Goal: Entertainment & Leisure: Consume media (video, audio)

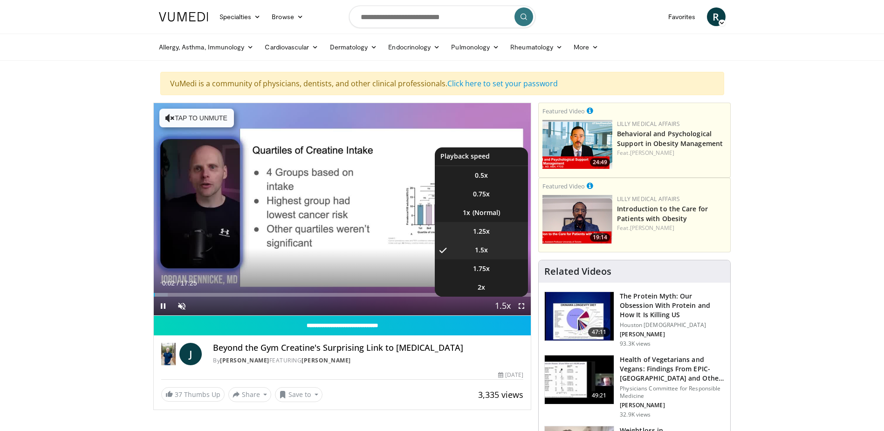
click at [488, 228] on span "1.25x" at bounding box center [481, 230] width 17 height 9
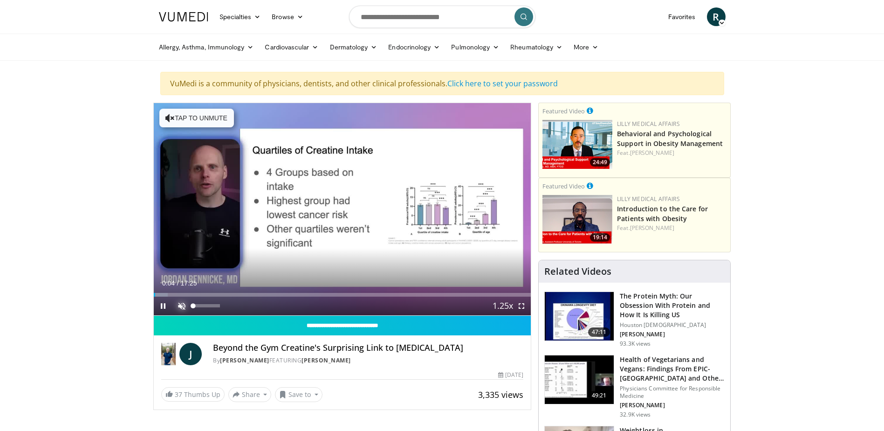
click at [178, 301] on span "Video Player" at bounding box center [181, 305] width 19 height 19
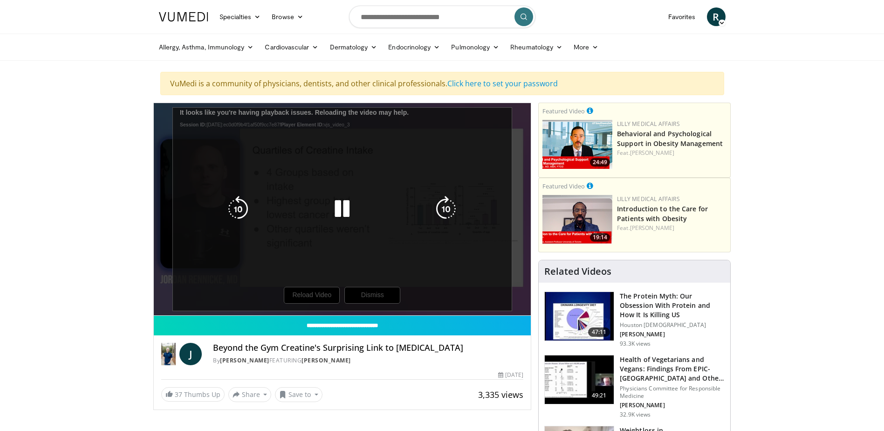
click at [224, 308] on div "10 seconds Tap to unmute" at bounding box center [342, 209] width 377 height 212
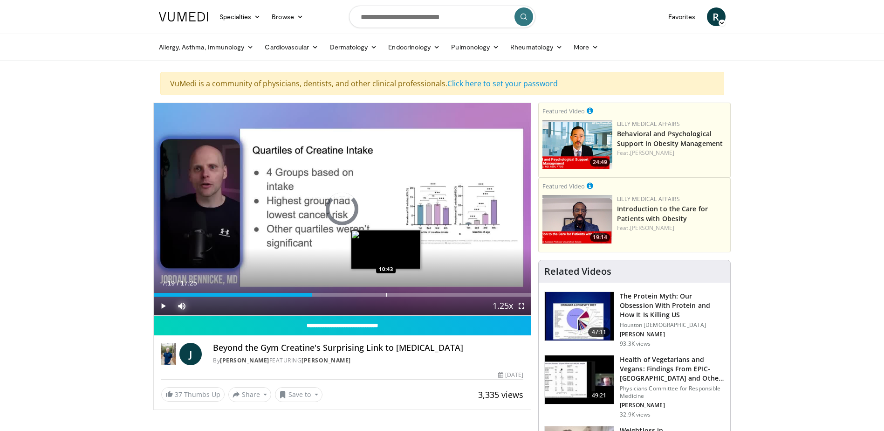
click at [386, 295] on div "Progress Bar" at bounding box center [386, 295] width 1 height 4
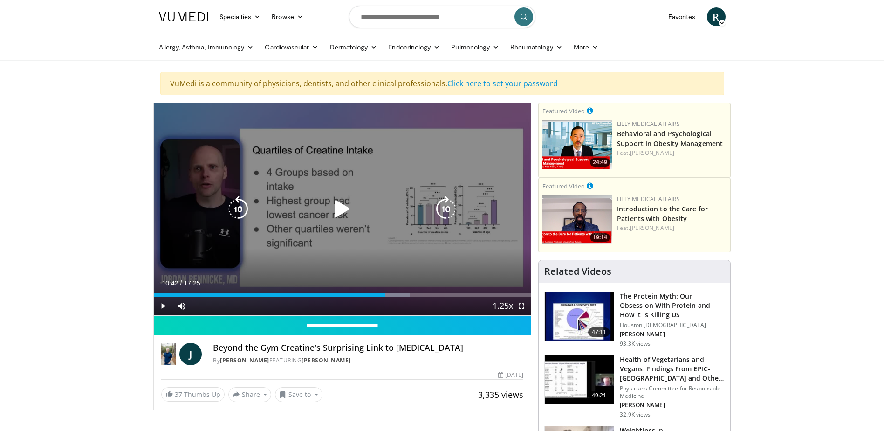
click at [344, 211] on icon "Video Player" at bounding box center [342, 209] width 26 height 26
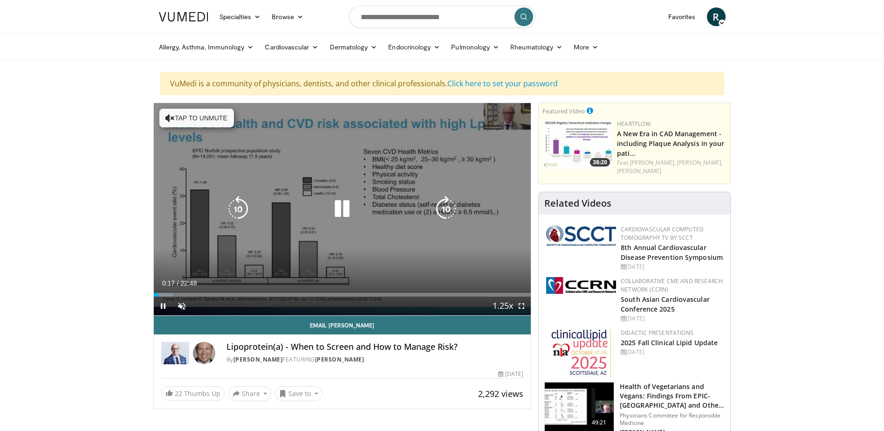
click at [333, 248] on div "10 seconds Tap to unmute" at bounding box center [342, 209] width 377 height 212
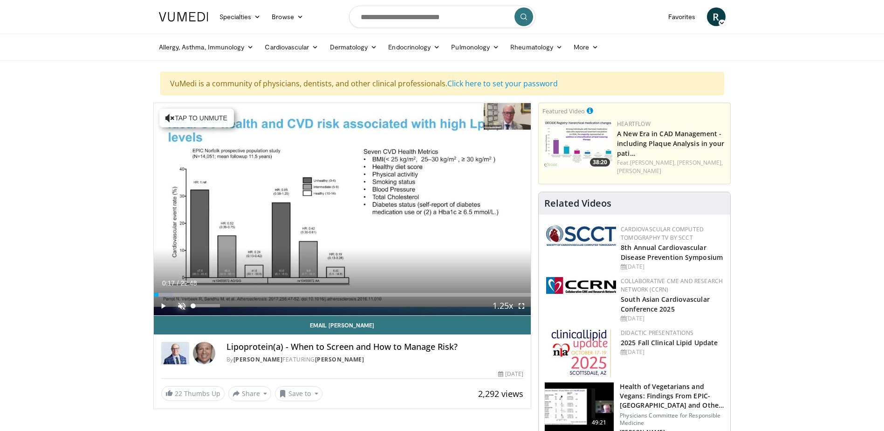
click at [178, 306] on span "Video Player" at bounding box center [181, 305] width 19 height 19
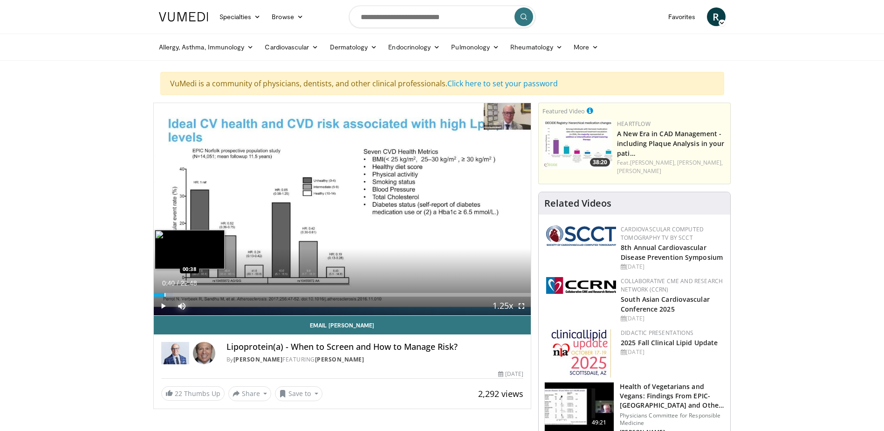
click at [164, 293] on div "Progress Bar" at bounding box center [164, 295] width 1 height 4
click at [159, 303] on span "Video Player" at bounding box center [163, 305] width 19 height 19
click at [160, 296] on div "Progress Bar" at bounding box center [160, 295] width 1 height 4
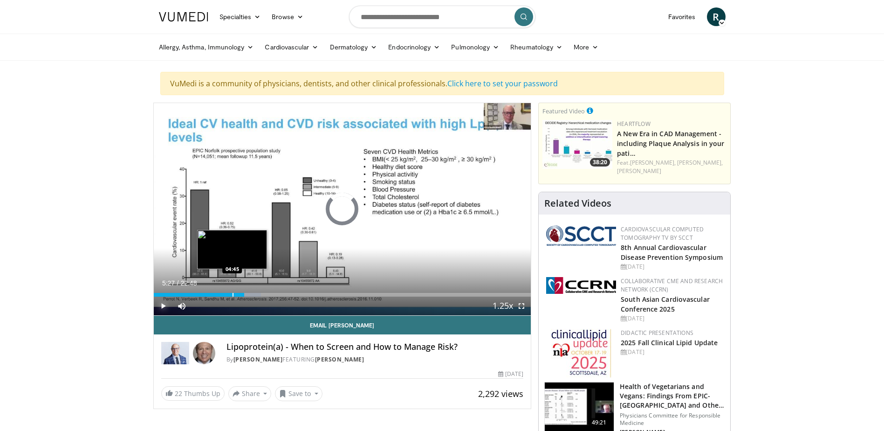
click at [233, 295] on div "Progress Bar" at bounding box center [233, 295] width 1 height 4
click at [520, 304] on span "Video Player" at bounding box center [521, 305] width 19 height 19
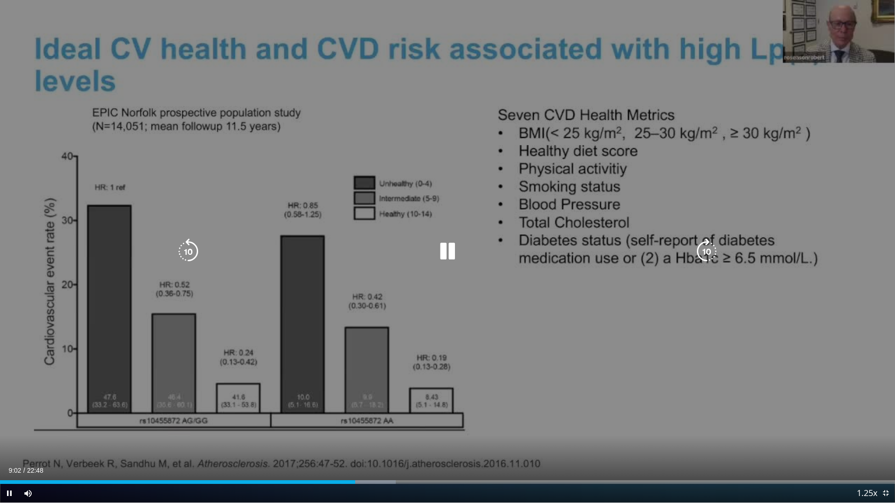
click at [445, 249] on icon "Video Player" at bounding box center [447, 252] width 26 height 26
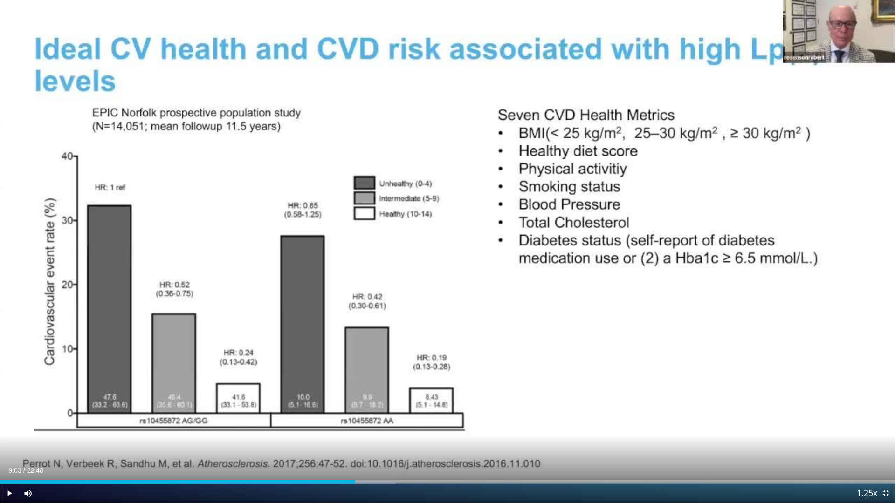
click at [445, 249] on div "10 seconds Tap to unmute" at bounding box center [447, 251] width 895 height 503
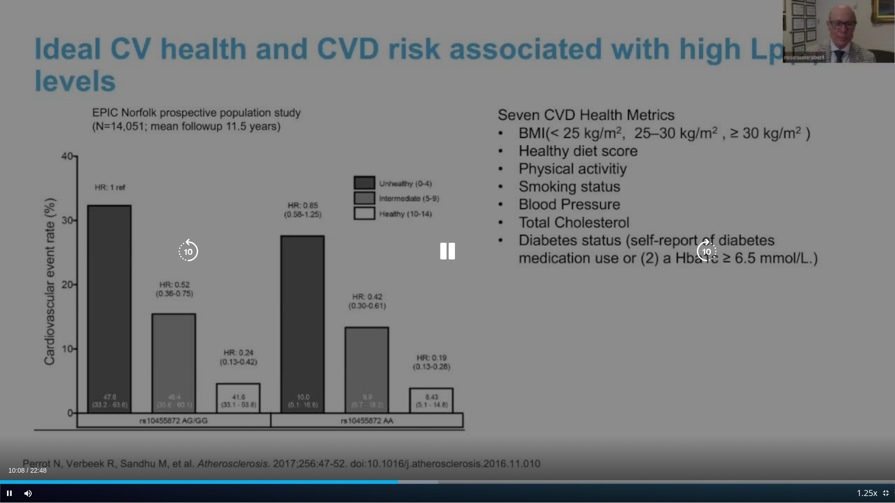
click at [189, 249] on icon "Video Player" at bounding box center [188, 252] width 26 height 26
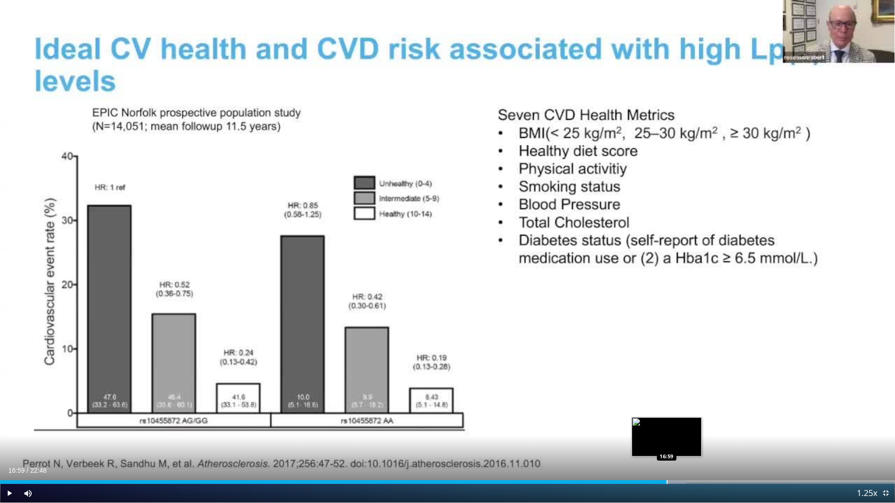
click at [666, 430] on div "Progress Bar" at bounding box center [666, 482] width 1 height 4
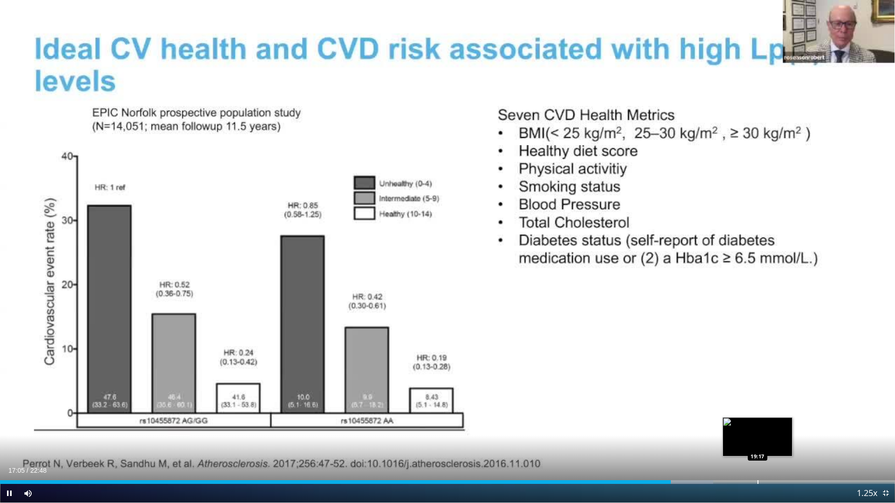
click at [757, 430] on div "Progress Bar" at bounding box center [757, 482] width 1 height 4
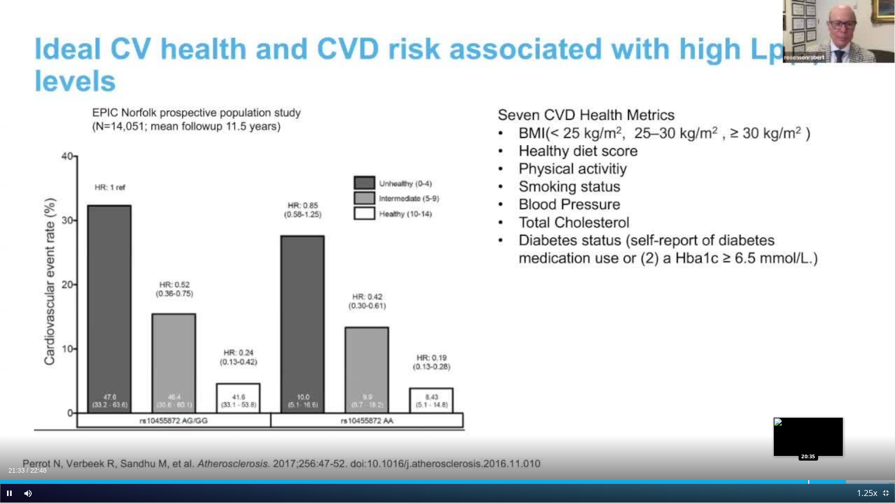
click at [808, 430] on video-js "**********" at bounding box center [447, 251] width 895 height 503
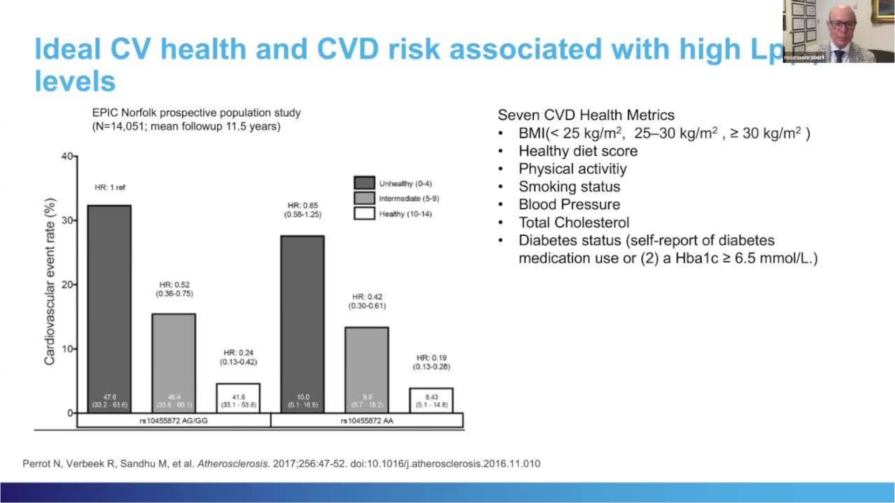
click at [808, 430] on div "30 seconds Tap to unmute" at bounding box center [447, 251] width 895 height 503
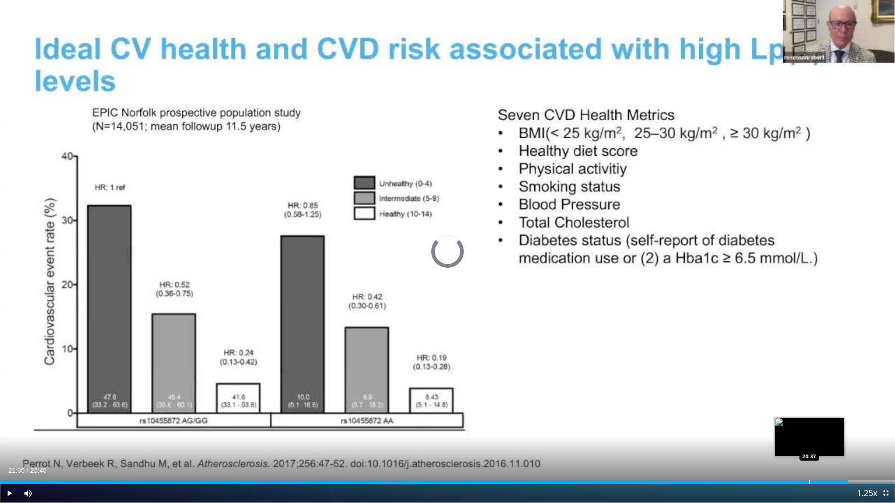
click at [809, 430] on div "Loaded : 0.00% 21:35 20:37" at bounding box center [447, 479] width 895 height 9
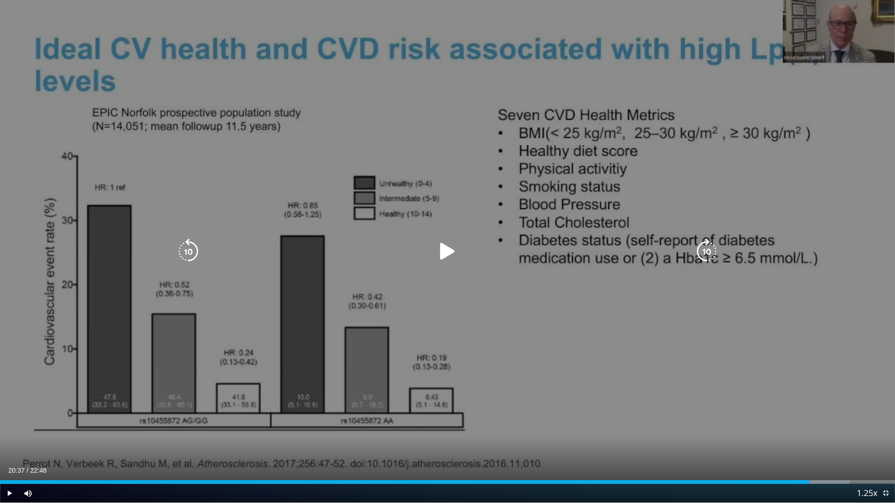
click at [445, 250] on icon "Video Player" at bounding box center [447, 252] width 26 height 26
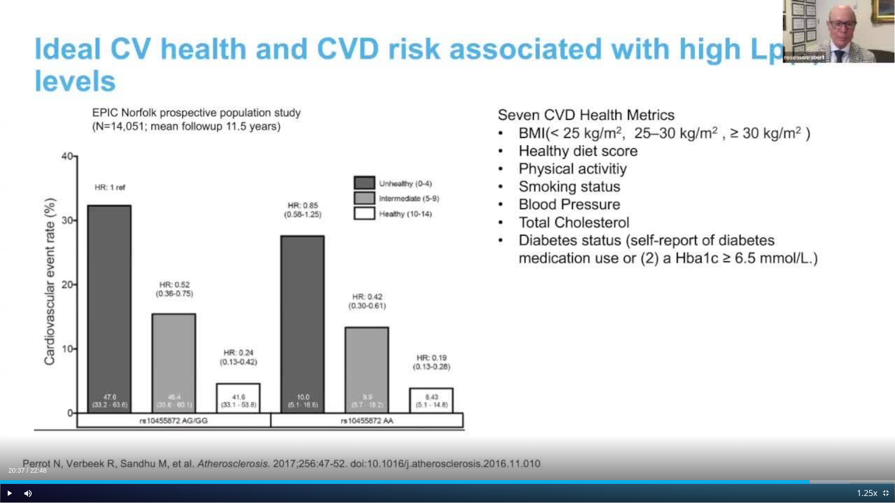
click at [445, 250] on div "30 seconds Tap to unmute" at bounding box center [447, 251] width 895 height 503
